Goal: Task Accomplishment & Management: Complete application form

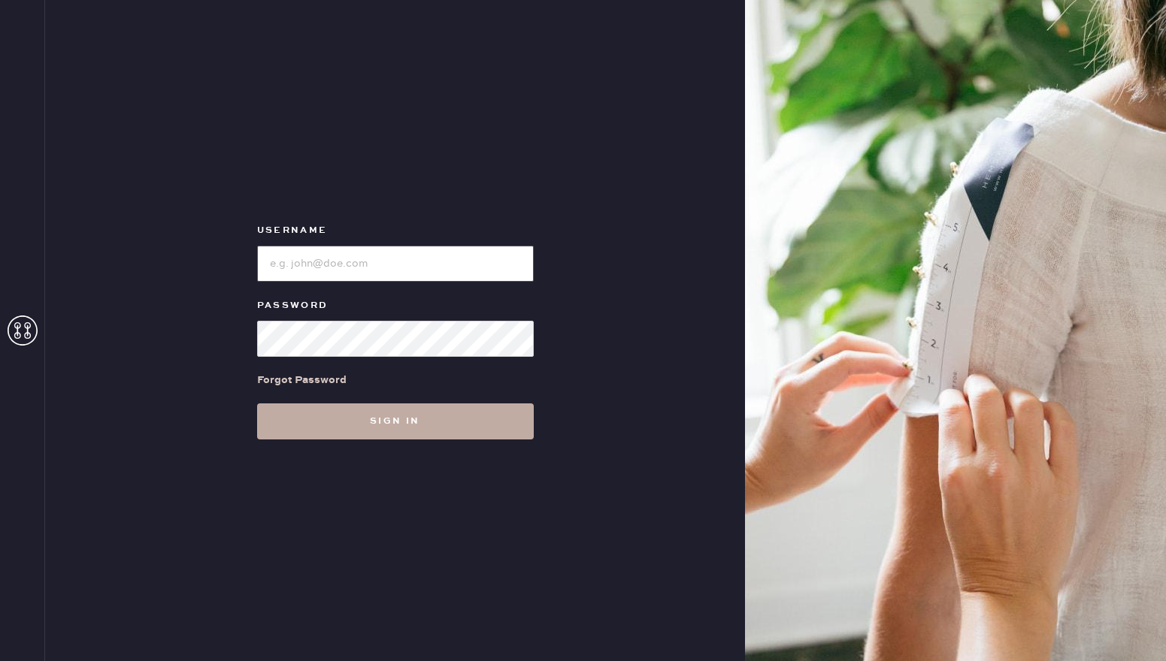
type input "reformationsouthcoastplaza"
click at [351, 421] on button "Sign in" at bounding box center [395, 422] width 277 height 36
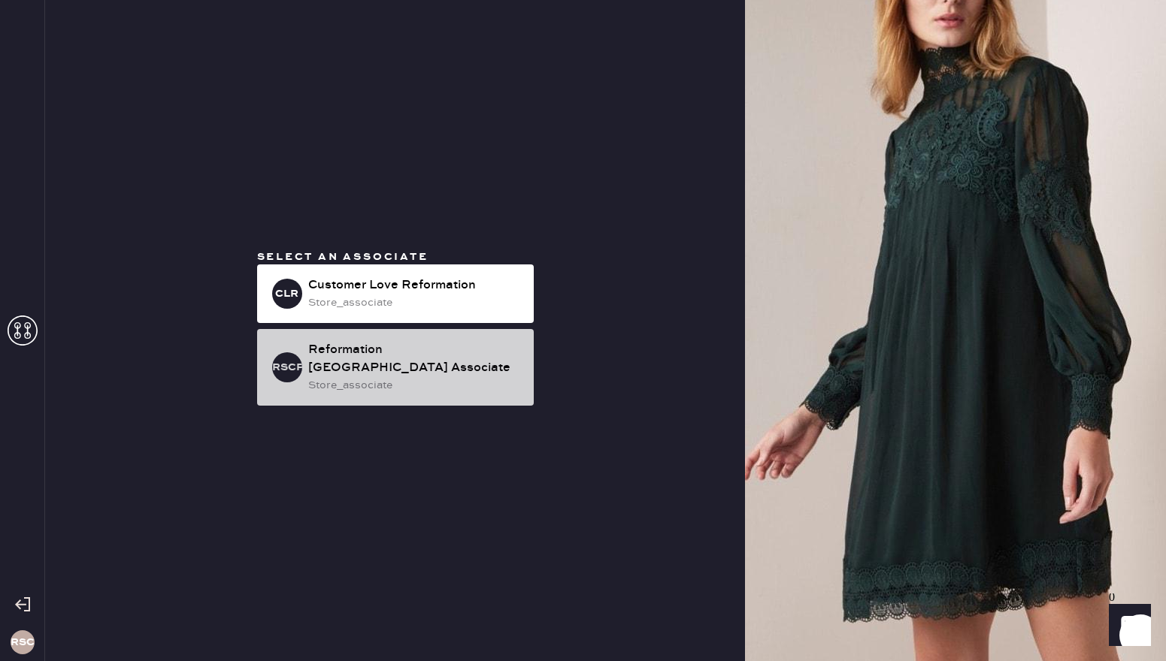
click at [436, 368] on div "Reformation [GEOGRAPHIC_DATA] Associate" at bounding box center [414, 359] width 213 height 36
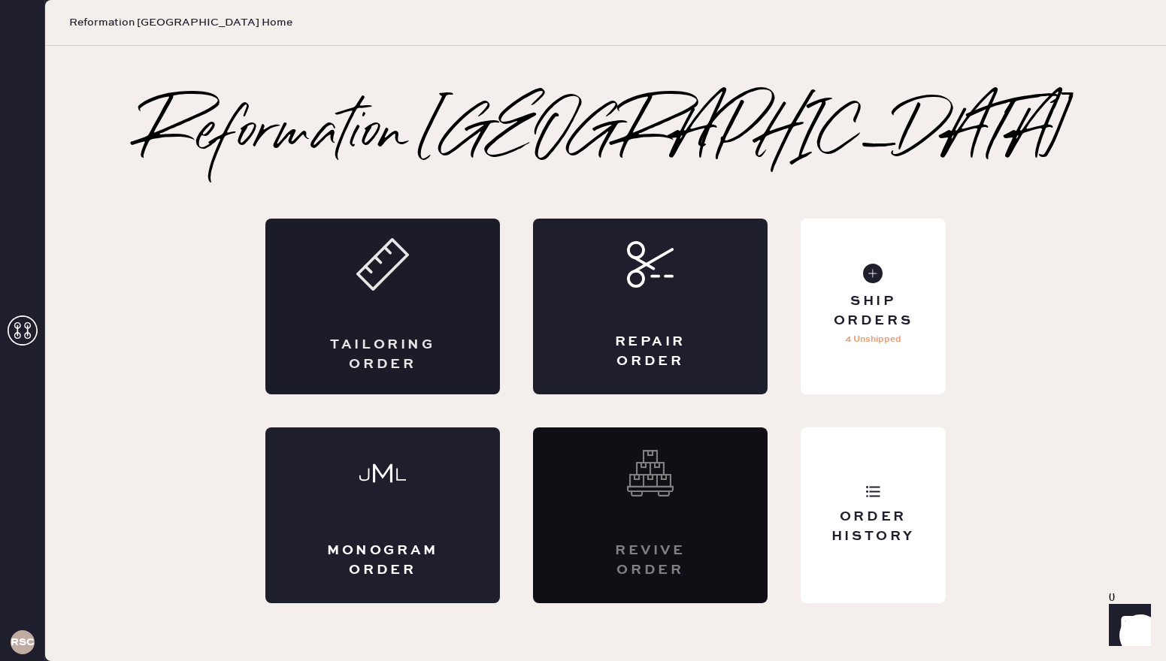
click at [356, 307] on div "Tailoring Order" at bounding box center [382, 307] width 235 height 176
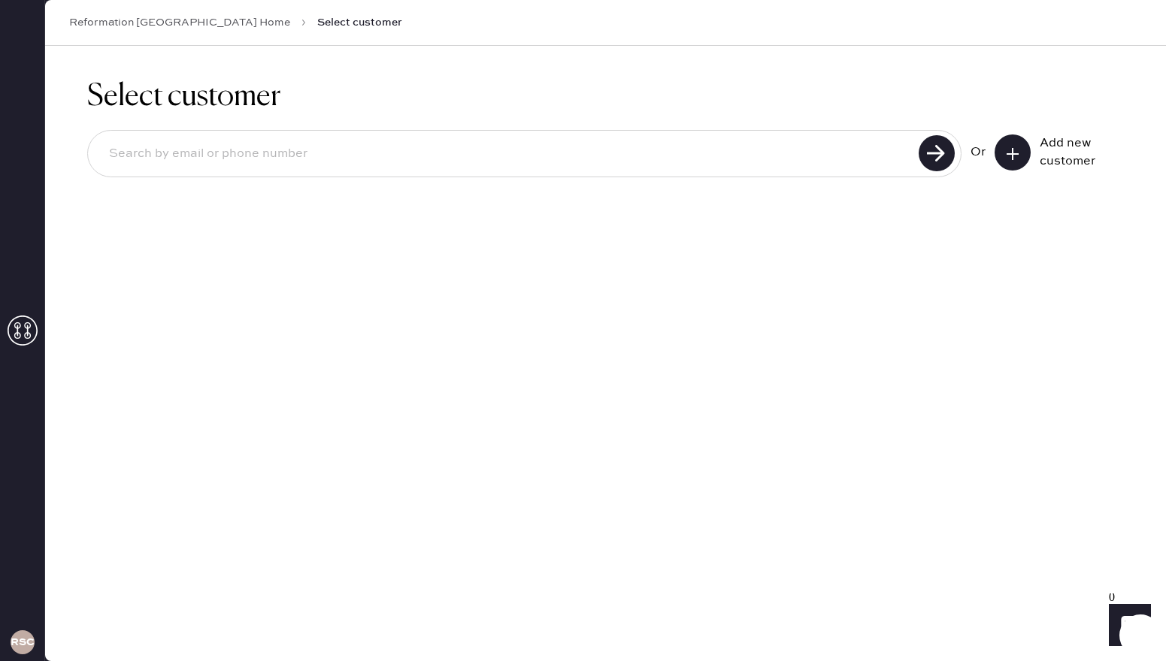
click at [293, 144] on input at bounding box center [505, 154] width 817 height 35
paste input "[PERSON_NAME][EMAIL_ADDRESS][PERSON_NAME][DOMAIN_NAME]"
type input "[PERSON_NAME][EMAIL_ADDRESS][PERSON_NAME][DOMAIN_NAME]"
click at [942, 159] on use at bounding box center [937, 153] width 36 height 36
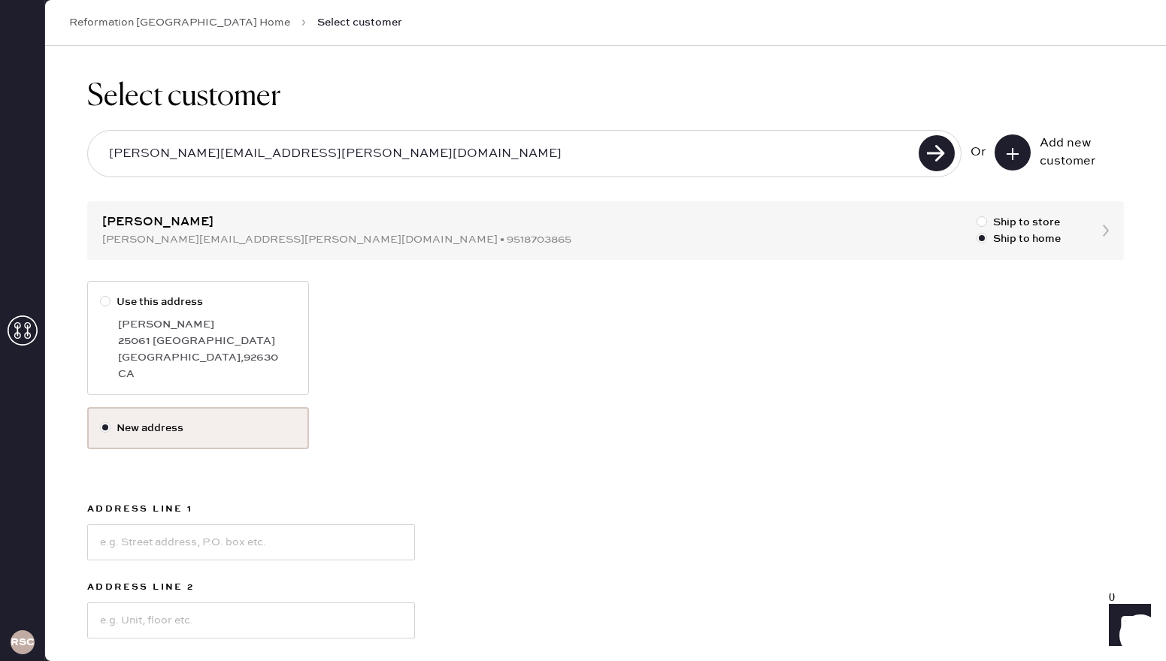
click at [107, 303] on div at bounding box center [105, 301] width 11 height 11
click at [101, 295] on input "Use this address" at bounding box center [100, 294] width 1 height 1
radio input "true"
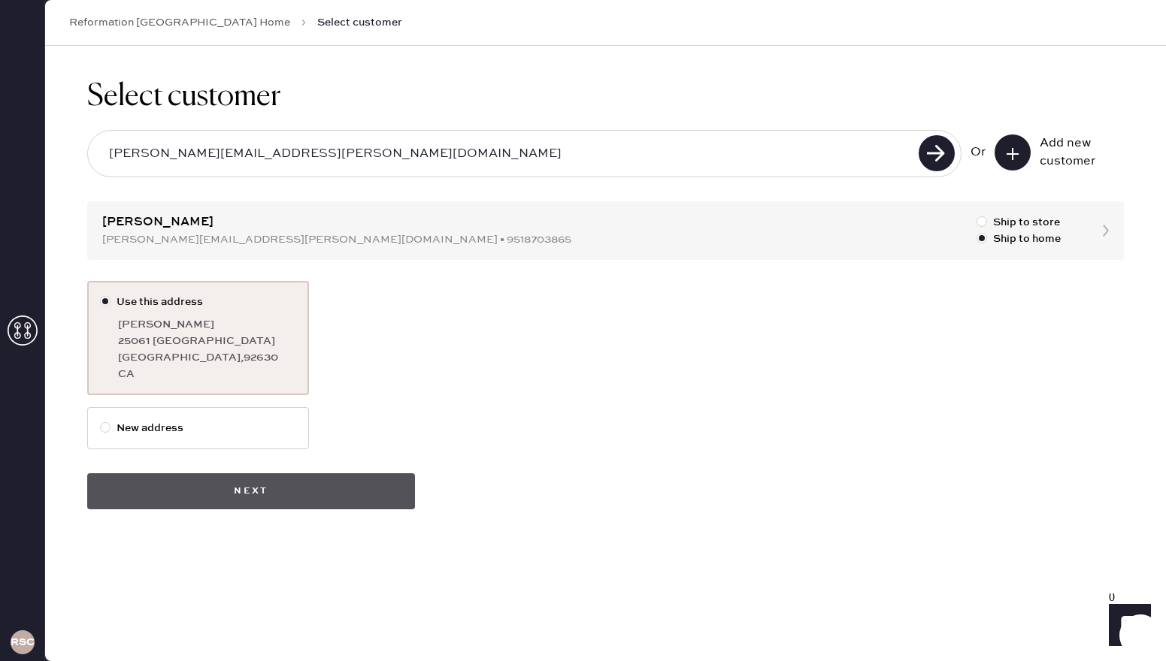
click at [201, 489] on button "Next" at bounding box center [251, 492] width 328 height 36
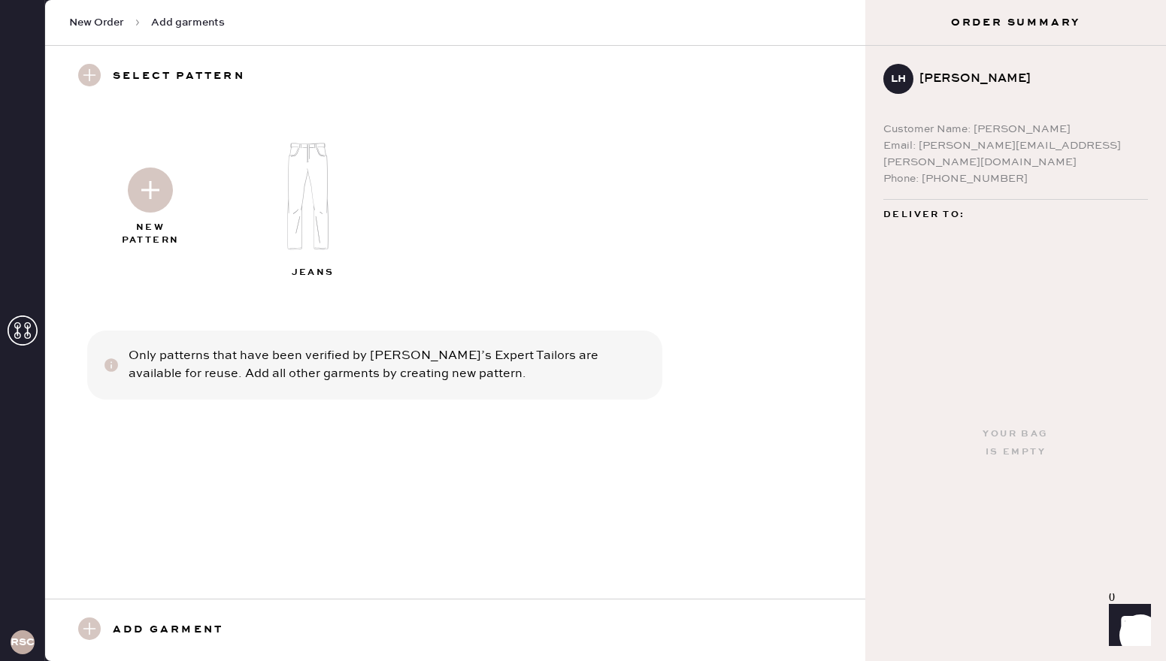
click at [147, 198] on img at bounding box center [150, 190] width 45 height 45
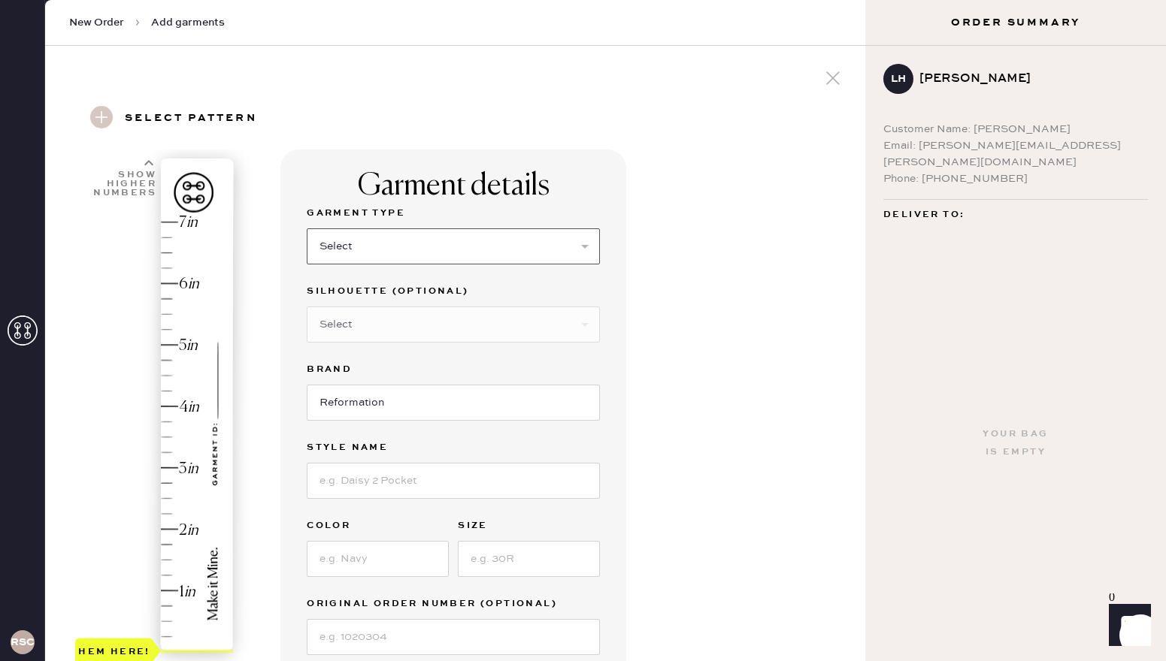
click at [507, 258] on select "Select Basic Skirt Jeans Leggings Pants Shorts Basic Sleeved Dress Basic Sleeve…" at bounding box center [453, 247] width 293 height 36
select select "4"
click at [307, 229] on select "Select Basic Skirt Jeans Leggings Pants Shorts Basic Sleeved Dress Basic Sleeve…" at bounding box center [453, 247] width 293 height 36
click at [348, 474] on input at bounding box center [453, 481] width 293 height 36
type input "[PERSON_NAME] Mid rise pant"
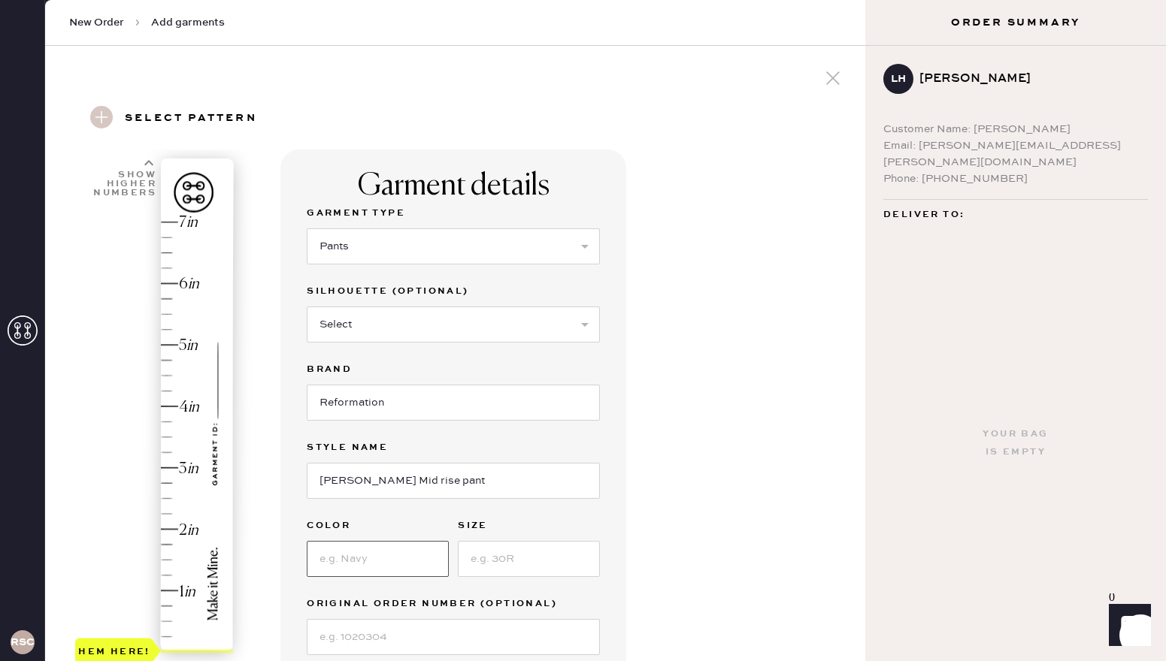
click at [369, 555] on input at bounding box center [378, 559] width 142 height 36
type input "Midnight"
click at [547, 555] on input at bounding box center [529, 559] width 142 height 36
type input "12"
type input "3.5"
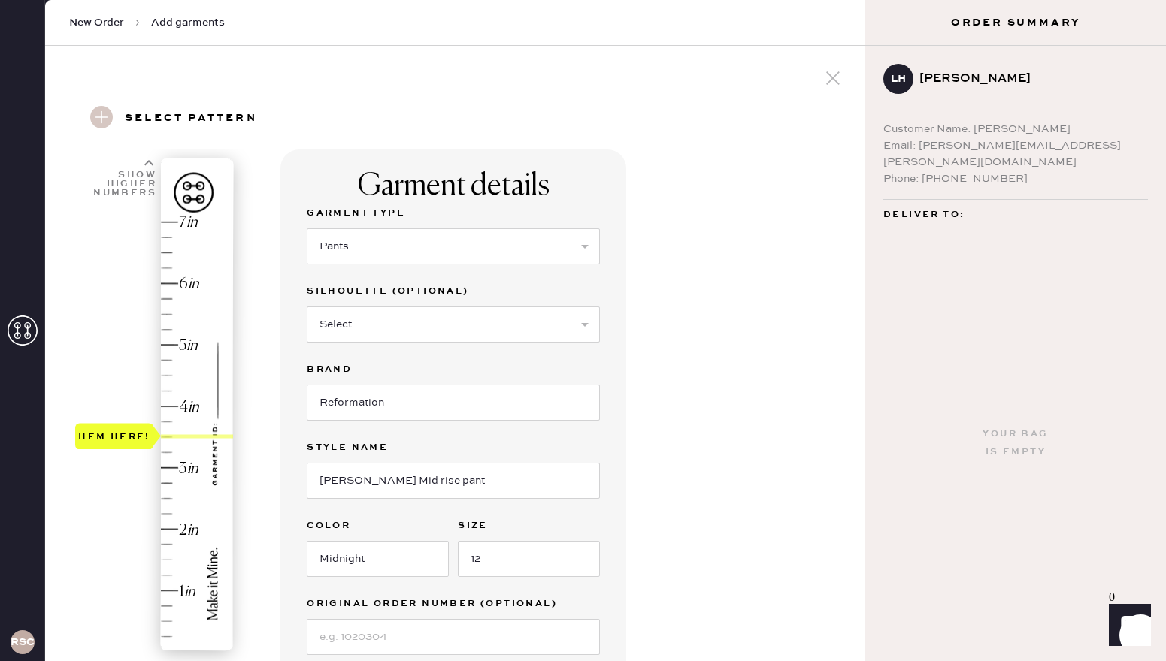
click at [171, 435] on div "Hem here!" at bounding box center [155, 437] width 160 height 443
click at [749, 560] on div "Garment details Garment Type Select Basic Skirt Jeans Leggings Pants Shorts Bas…" at bounding box center [566, 562] width 573 height 824
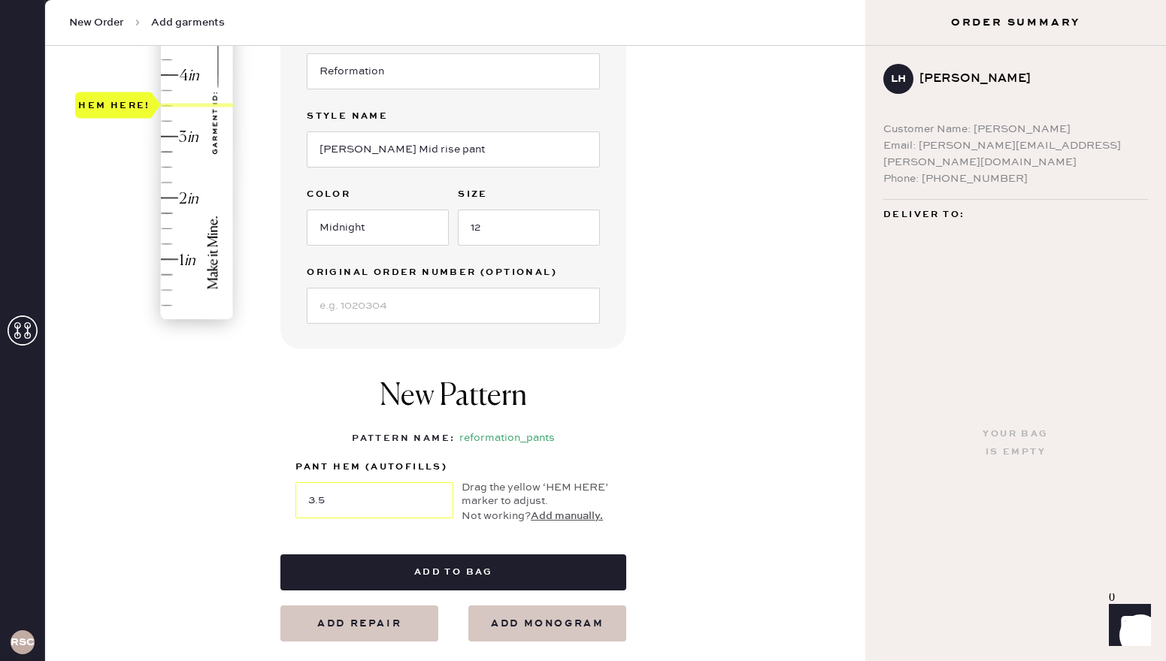
scroll to position [361, 0]
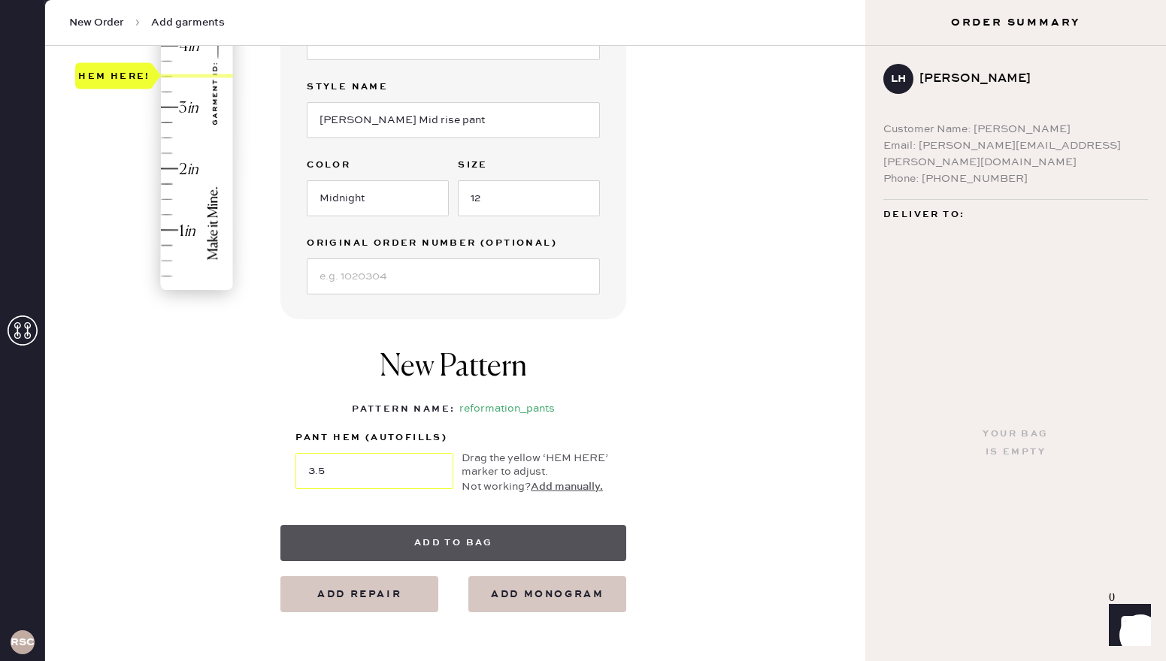
click at [414, 542] on button "Add to bag" at bounding box center [453, 543] width 346 height 36
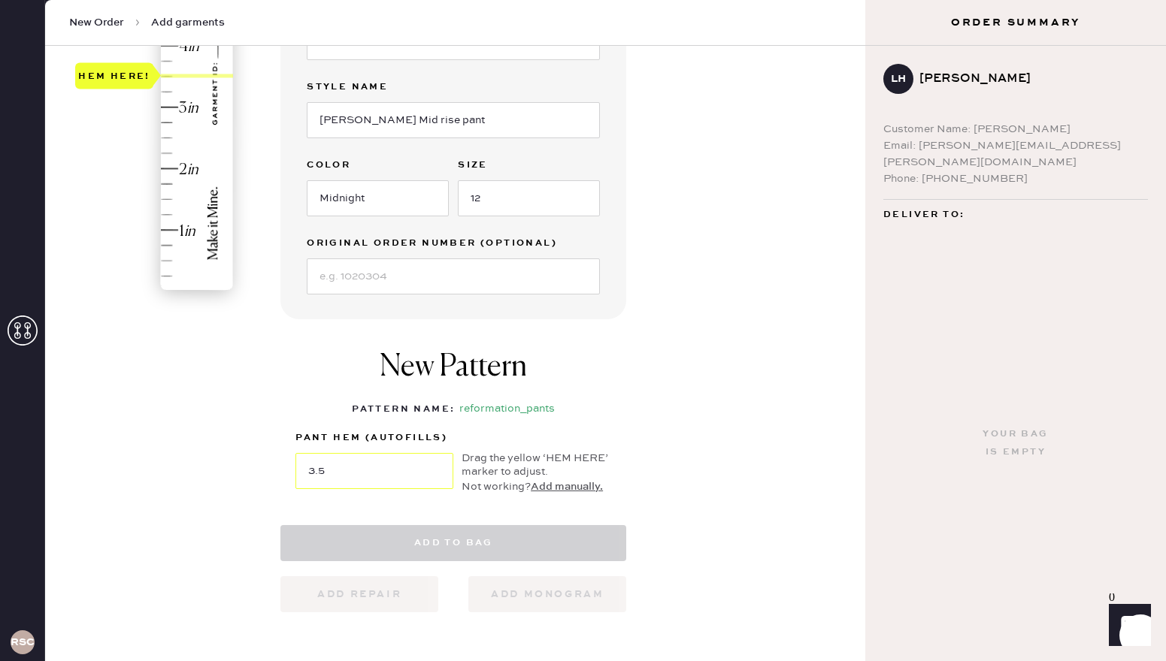
select select
select select "4"
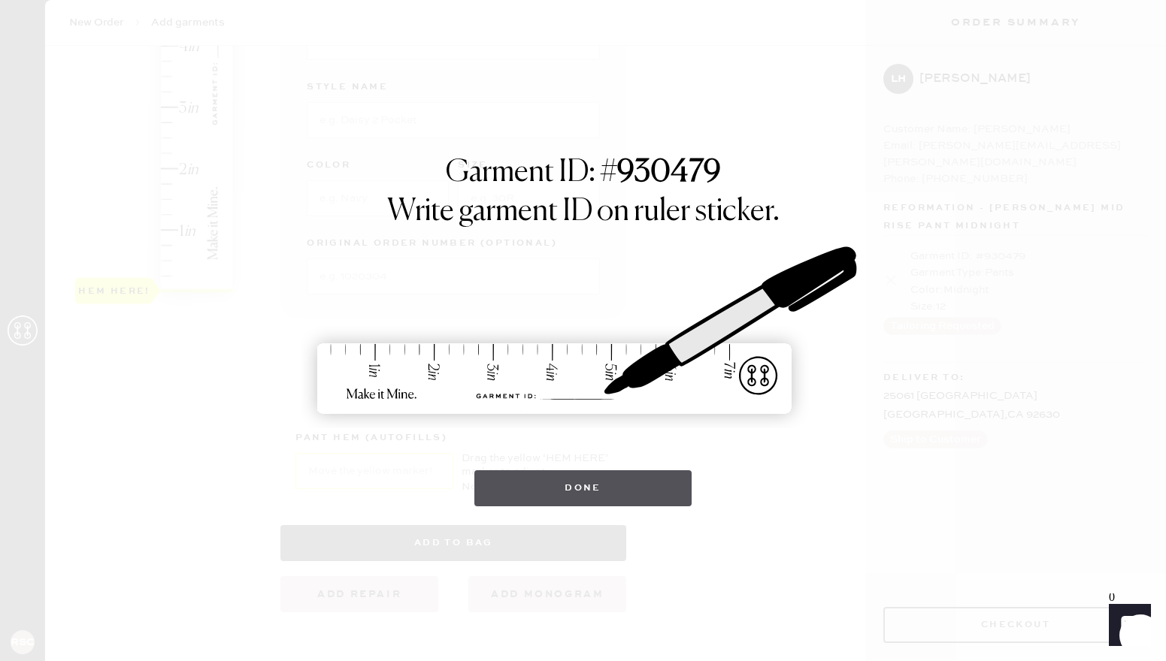
click at [546, 489] on button "Done" at bounding box center [582, 489] width 217 height 36
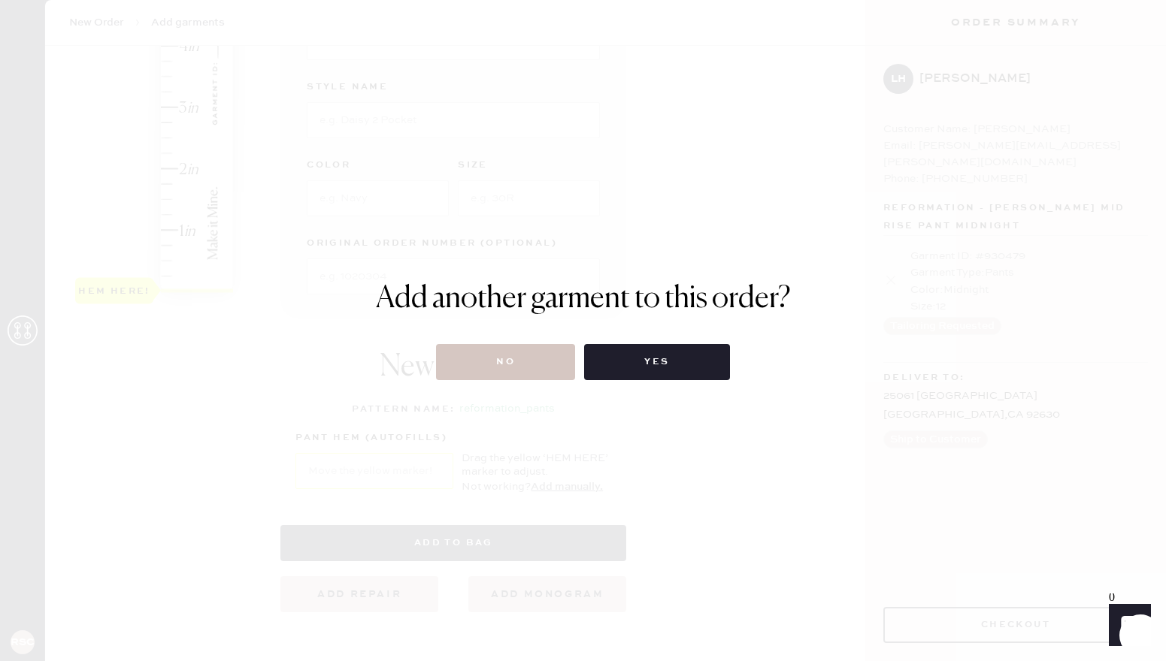
click at [663, 381] on div "Add another garment to this order? No Yes" at bounding box center [583, 330] width 1166 height 661
click at [663, 371] on button "Yes" at bounding box center [656, 362] width 145 height 36
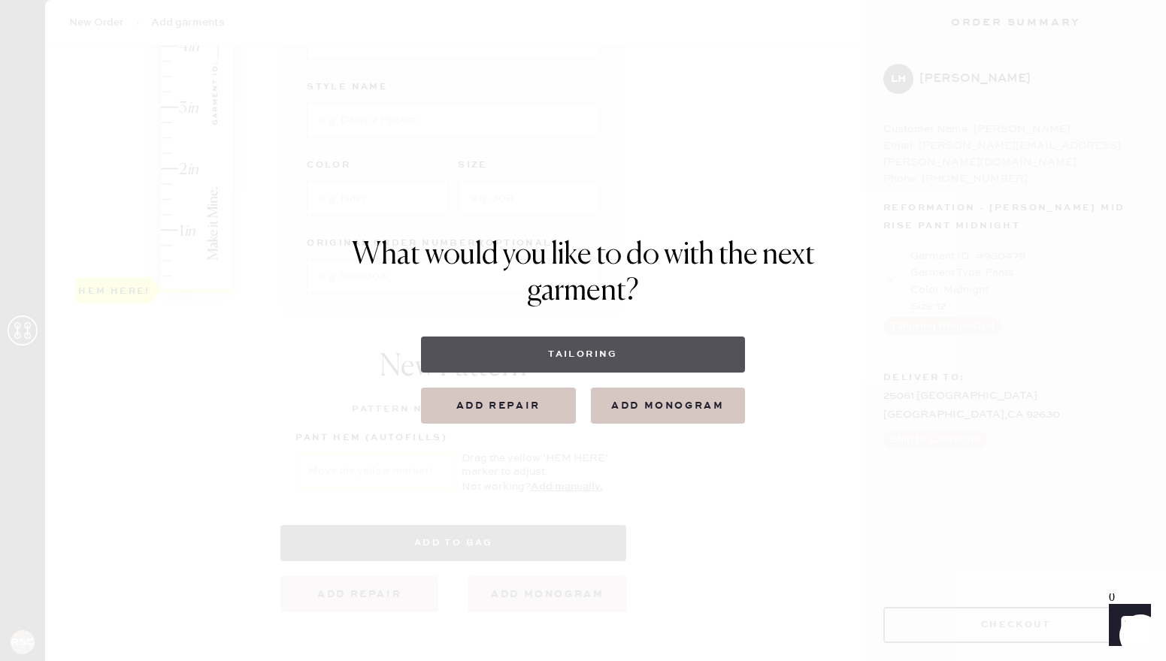
click at [620, 368] on button "Tailoring" at bounding box center [583, 355] width 324 height 36
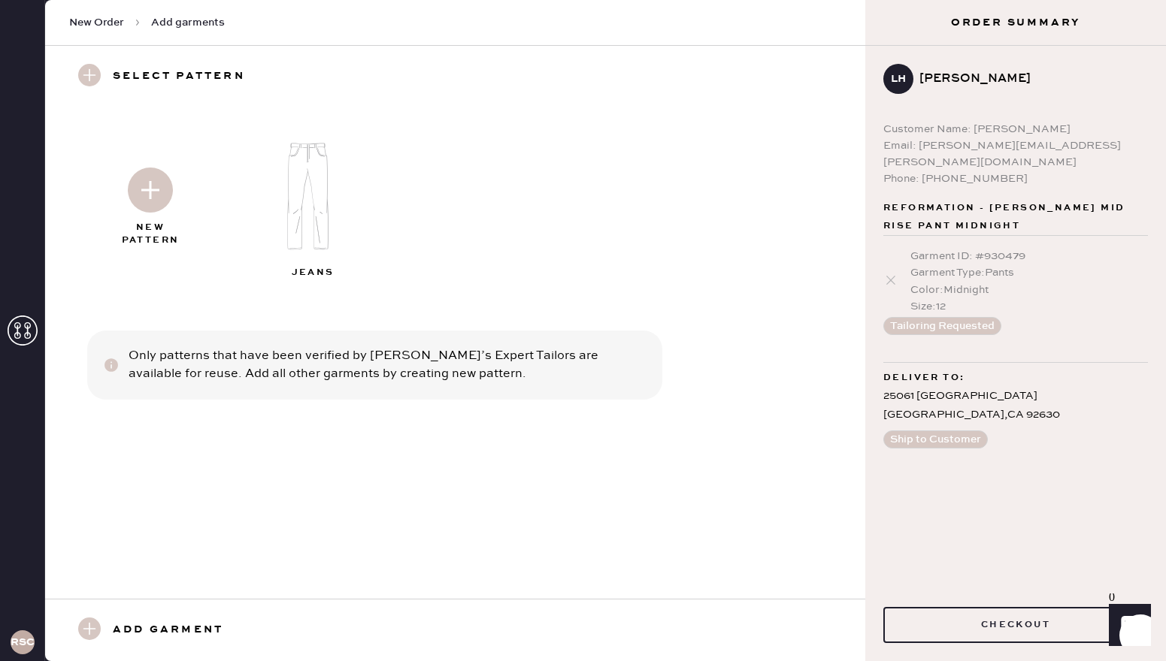
click at [149, 180] on img at bounding box center [150, 190] width 45 height 45
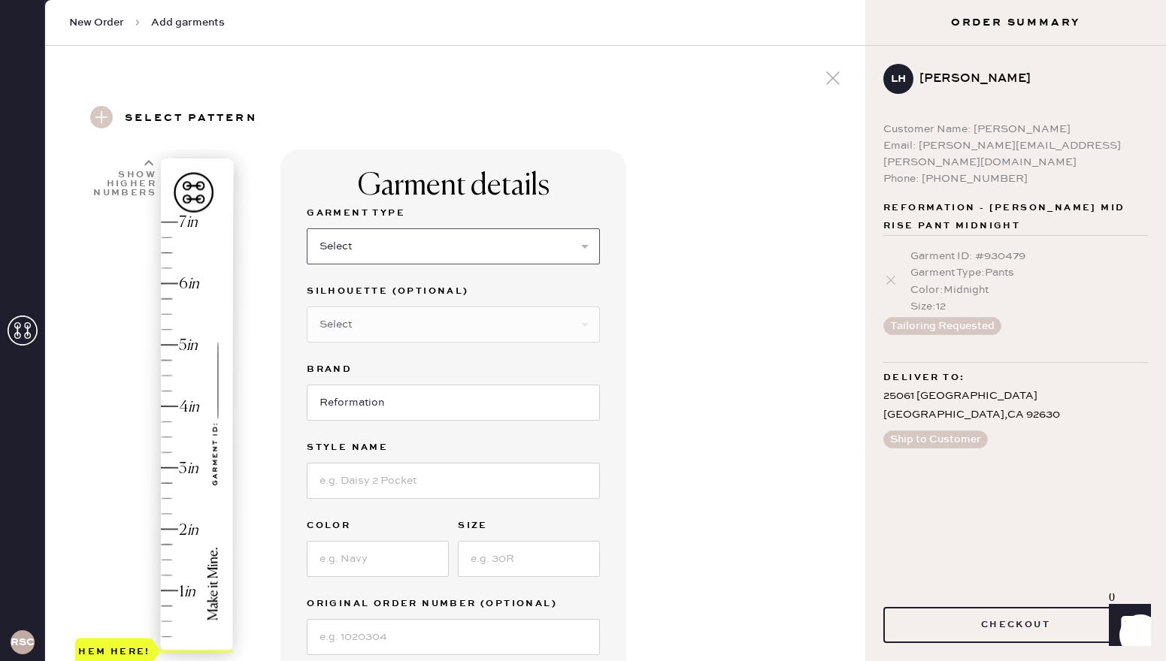
click at [442, 255] on select "Select Basic Skirt Jeans Leggings Pants Shorts Basic Sleeved Dress Basic Sleeve…" at bounding box center [453, 247] width 293 height 36
select select "2"
click at [307, 229] on select "Select Basic Skirt Jeans Leggings Pants Shorts Basic Sleeved Dress Basic Sleeve…" at bounding box center [453, 247] width 293 height 36
click at [340, 467] on input at bounding box center [453, 481] width 293 height 36
type input "[PERSON_NAME] Low rise jeans"
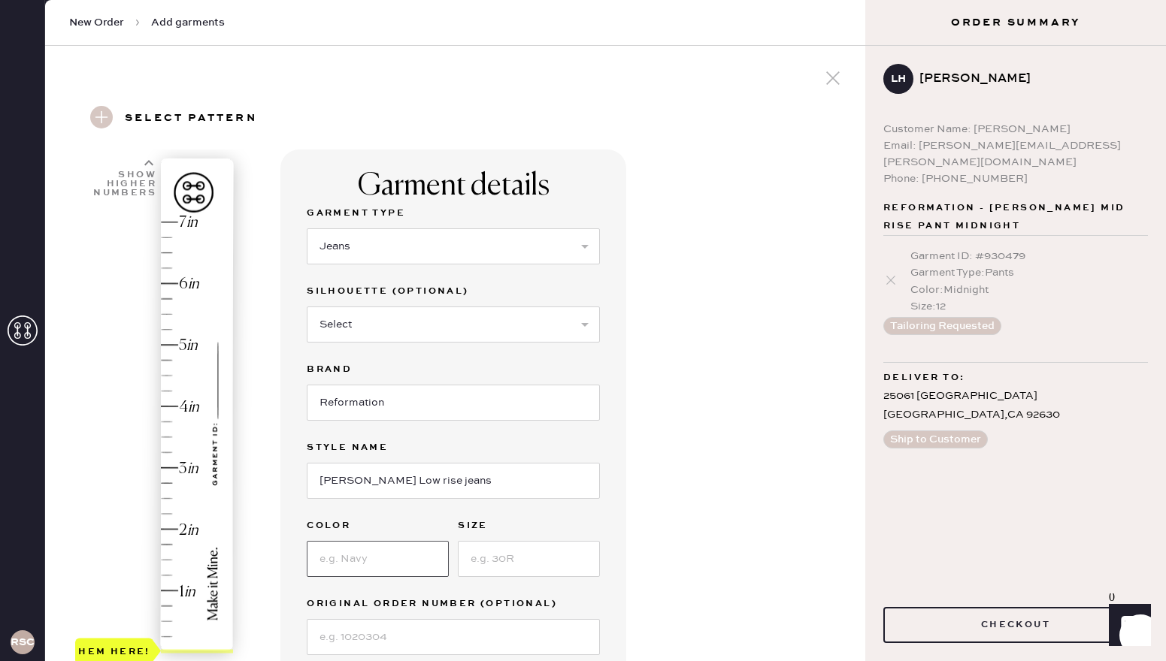
click at [380, 554] on input at bounding box center [378, 559] width 142 height 36
type input "Mole"
click at [483, 564] on input at bounding box center [529, 559] width 142 height 36
type input "30"
click at [691, 543] on div "Garment details Garment Type Select Basic Skirt Jeans Leggings Pants Shorts Bas…" at bounding box center [566, 562] width 573 height 824
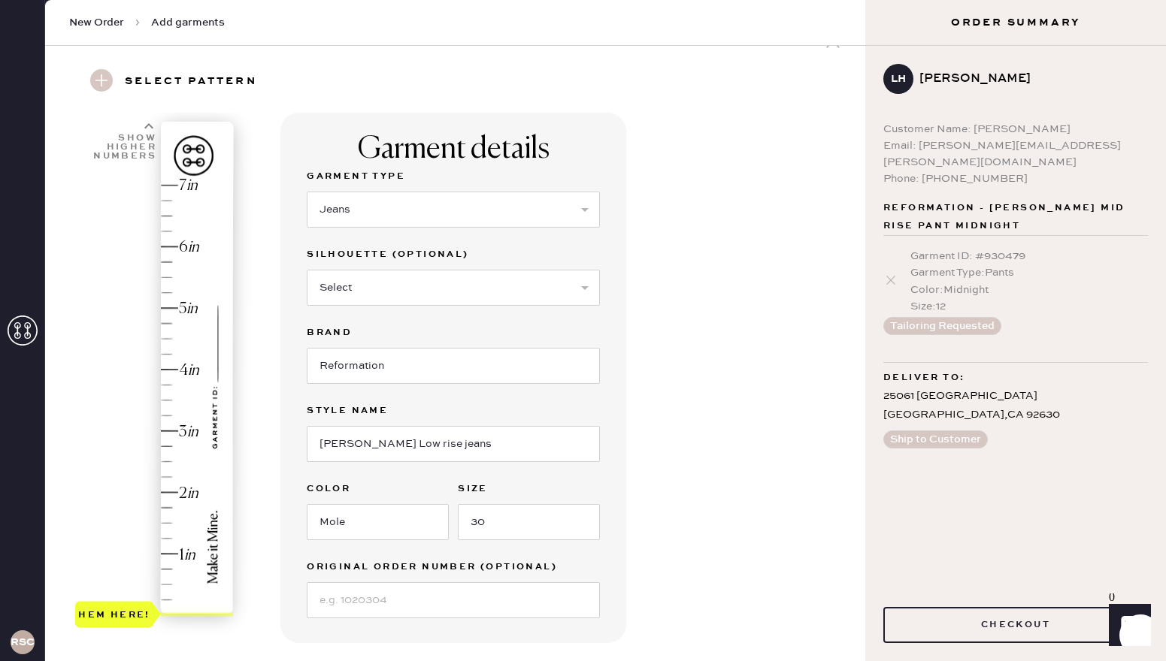
scroll to position [60, 0]
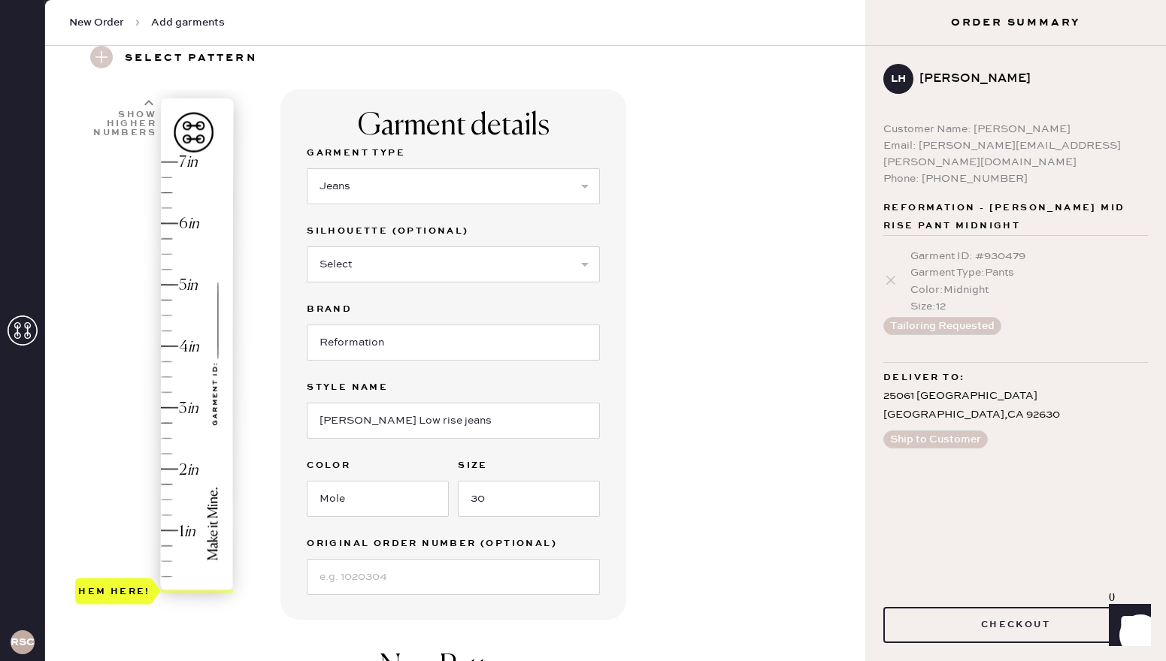
click at [183, 339] on div "Hem here!" at bounding box center [155, 377] width 160 height 443
type input "4"
click at [166, 345] on div "Hem here!" at bounding box center [155, 377] width 160 height 443
click at [637, 492] on div "Garment details Garment Type Select Basic Skirt Jeans Leggings Pants Shorts Bas…" at bounding box center [566, 501] width 573 height 824
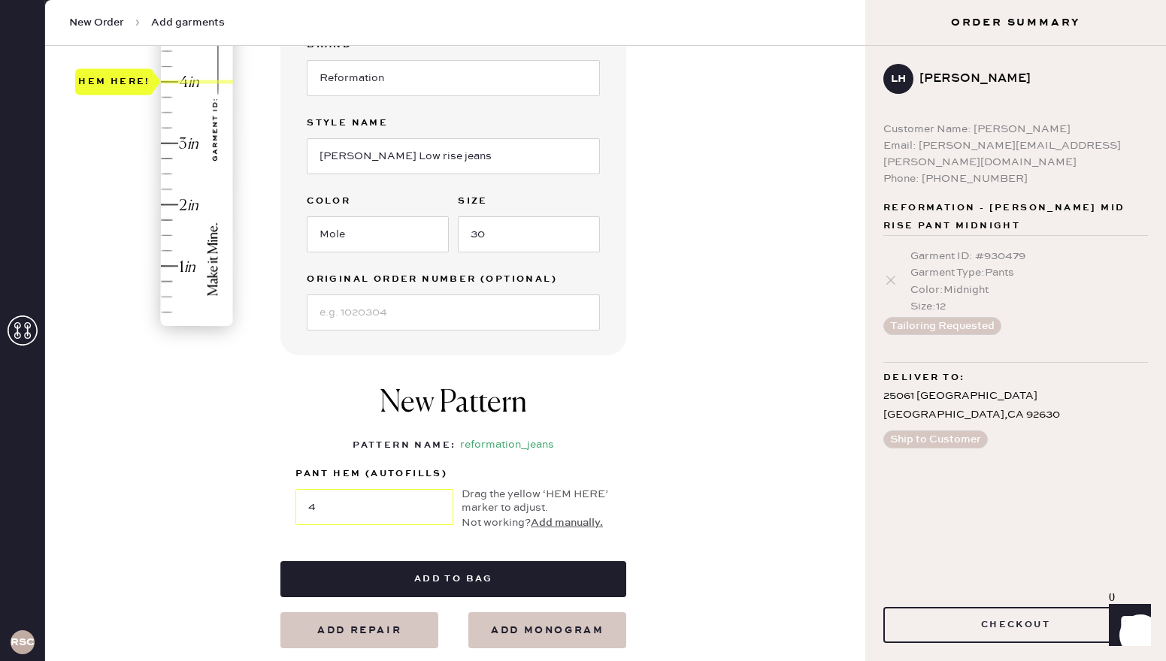
scroll to position [391, 0]
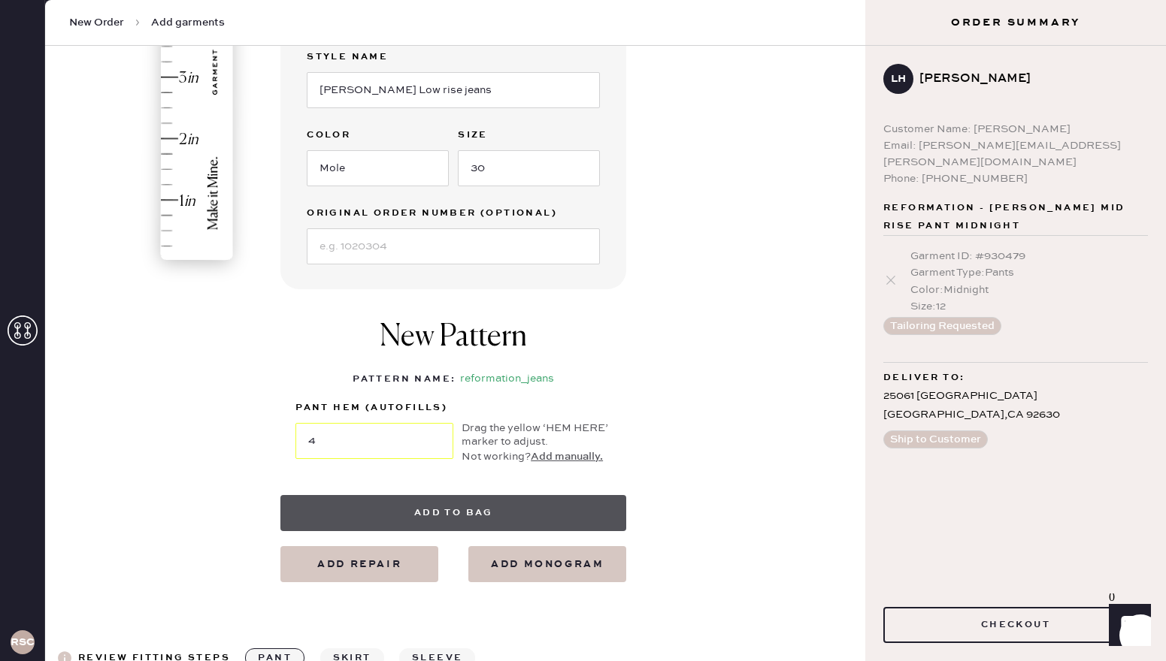
click at [564, 498] on button "Add to bag" at bounding box center [453, 513] width 346 height 36
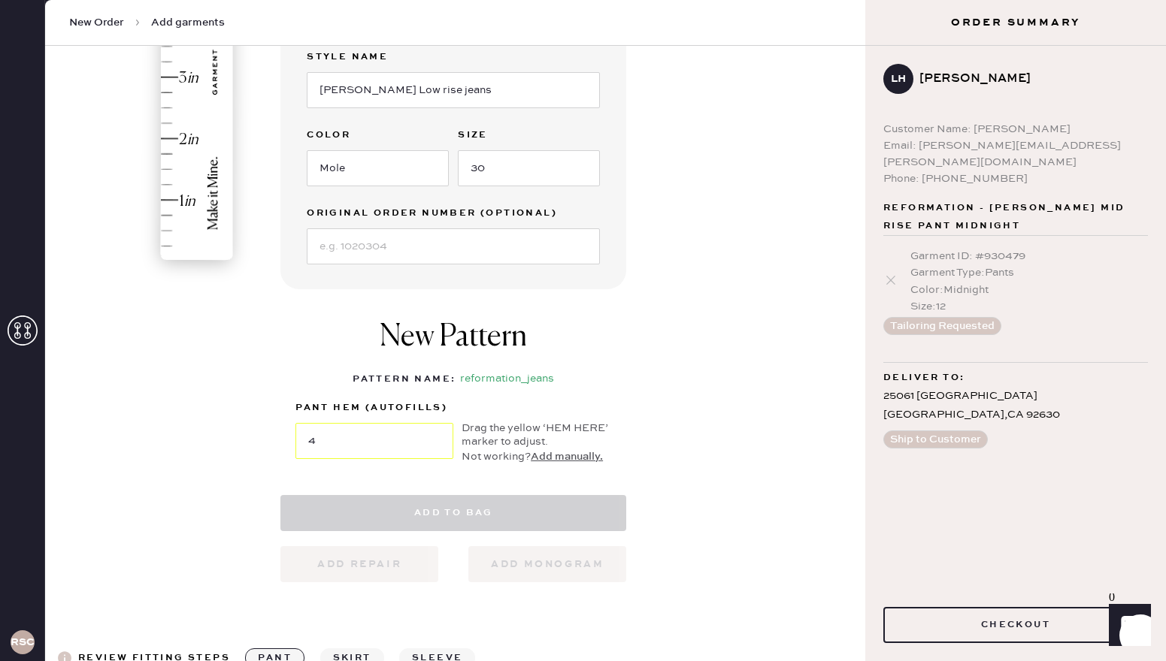
select select
select select "2"
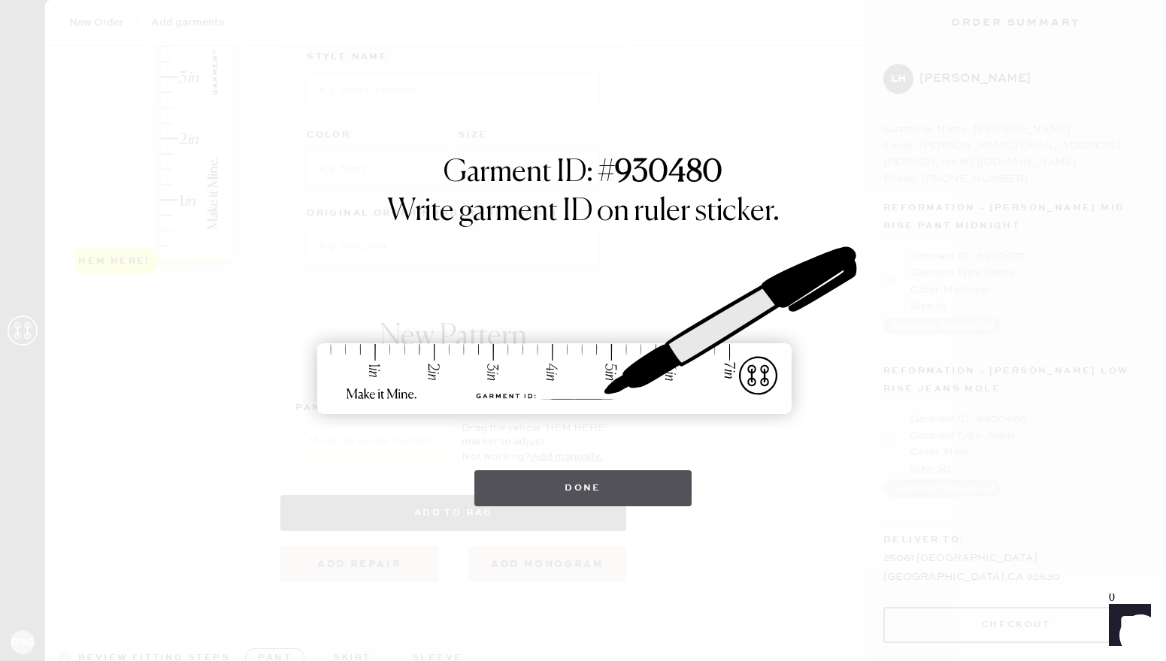
click at [552, 491] on button "Done" at bounding box center [582, 489] width 217 height 36
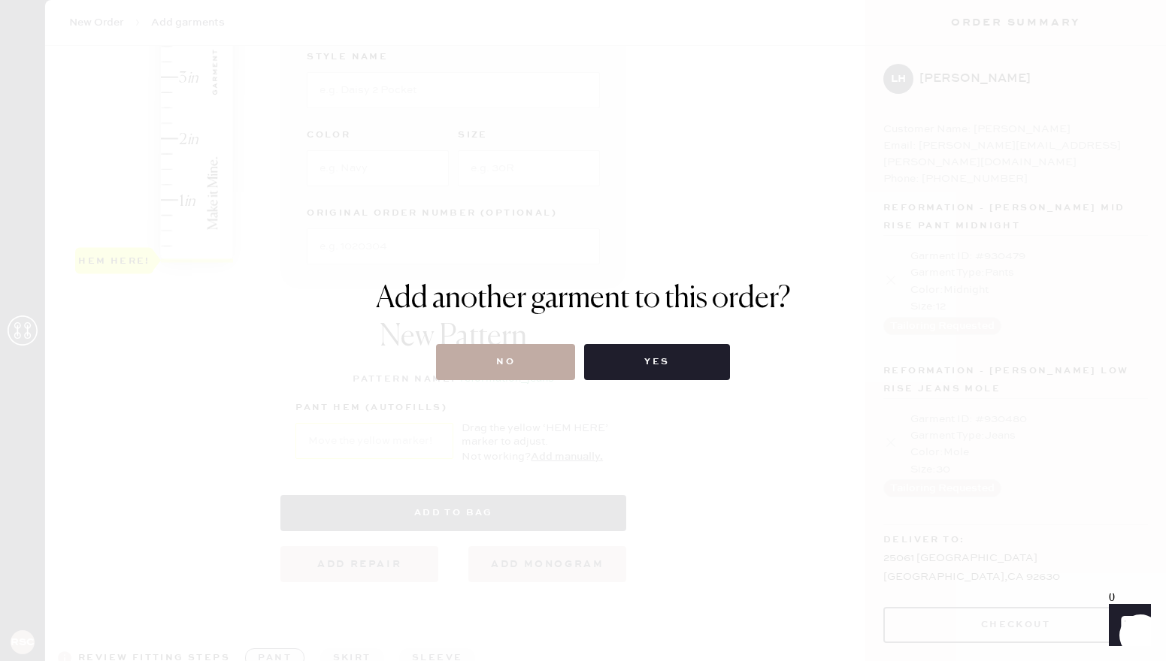
click at [527, 353] on button "No" at bounding box center [505, 362] width 139 height 36
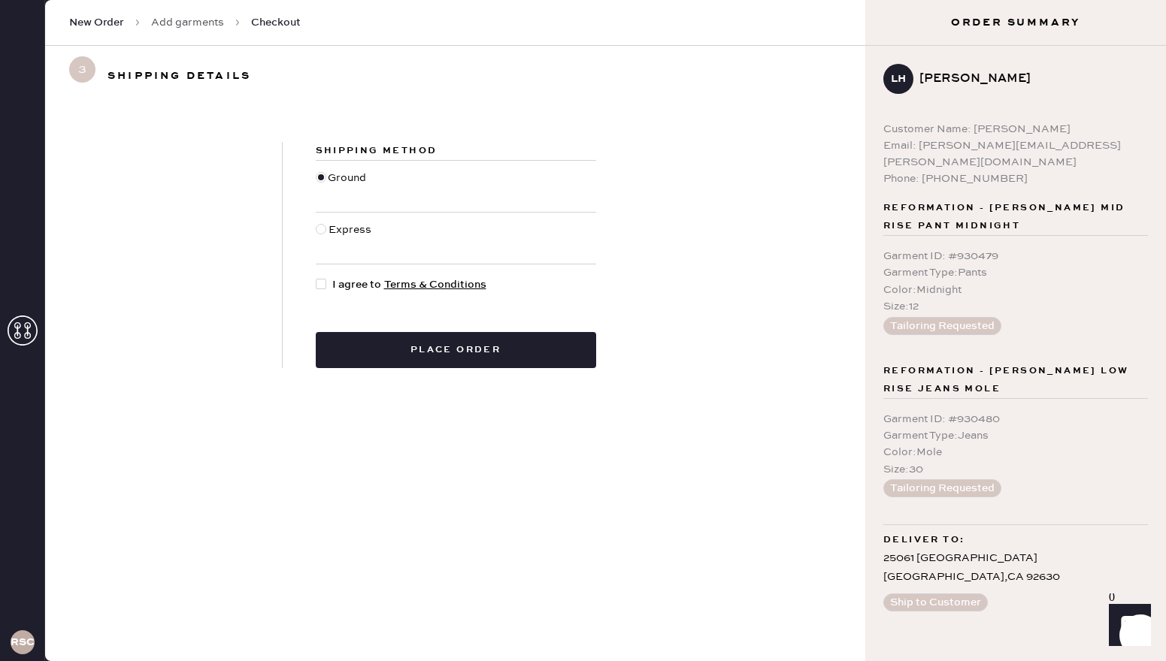
click at [322, 285] on div at bounding box center [321, 284] width 11 height 11
click at [316, 277] on input "I agree to Terms & Conditions" at bounding box center [316, 277] width 1 height 1
checkbox input "true"
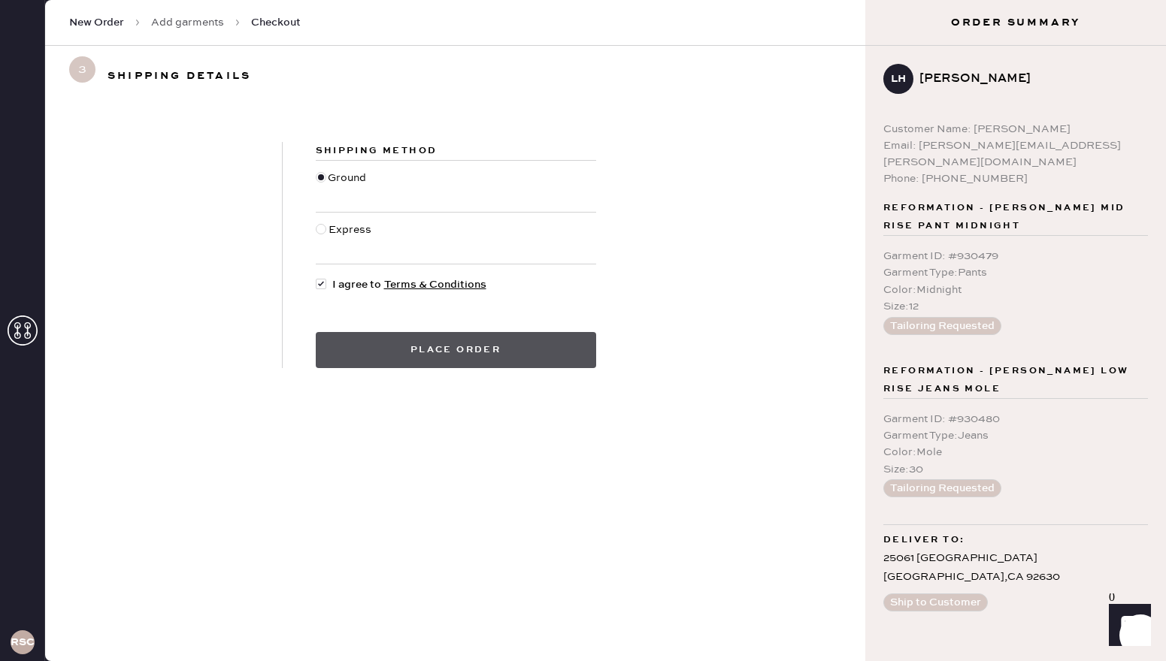
click at [355, 350] on button "Place order" at bounding box center [456, 350] width 280 height 36
